Goal: Navigation & Orientation: Find specific page/section

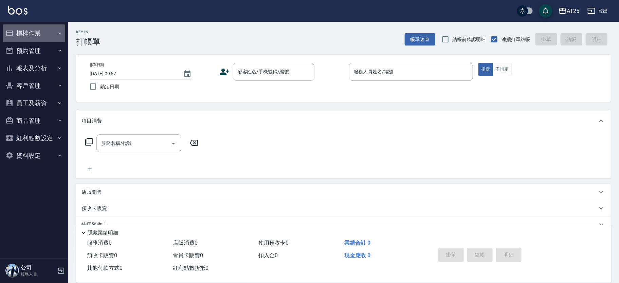
click at [36, 31] on button "櫃檯作業" at bounding box center [34, 33] width 62 height 18
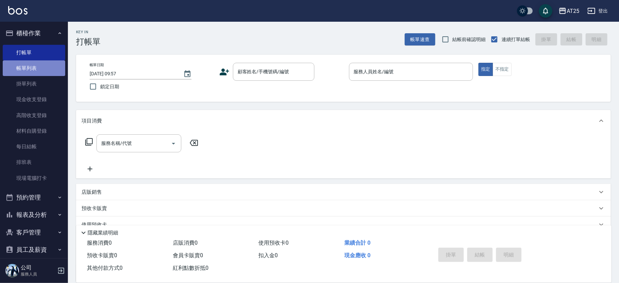
click at [36, 68] on link "帳單列表" at bounding box center [34, 68] width 62 height 16
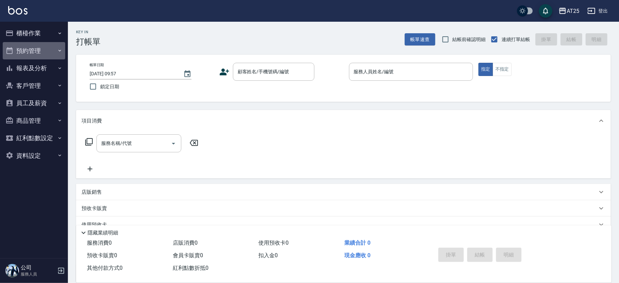
drag, startPoint x: 18, startPoint y: 42, endPoint x: 23, endPoint y: 39, distance: 5.4
click at [18, 42] on button "預約管理" at bounding box center [34, 51] width 62 height 18
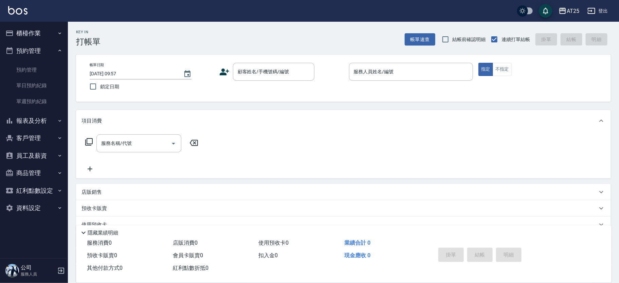
click at [40, 37] on button "櫃檯作業" at bounding box center [34, 33] width 62 height 18
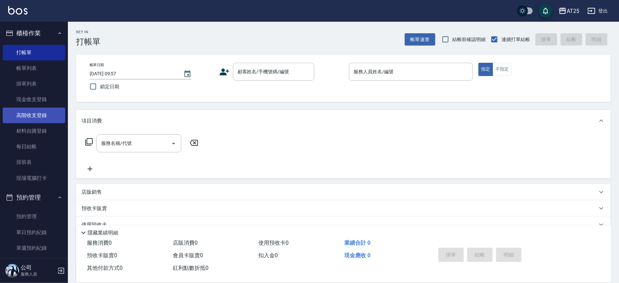
click at [42, 112] on link "高階收支登錄" at bounding box center [34, 116] width 62 height 16
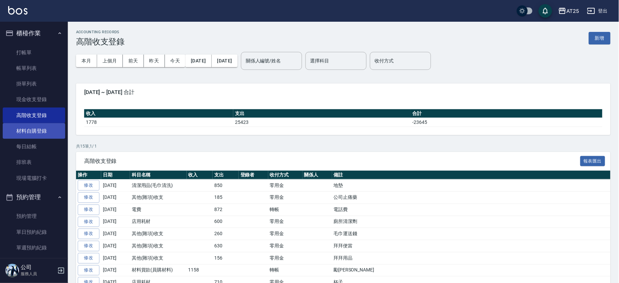
click at [42, 133] on link "材料自購登錄" at bounding box center [34, 131] width 62 height 16
